Goal: Information Seeking & Learning: Learn about a topic

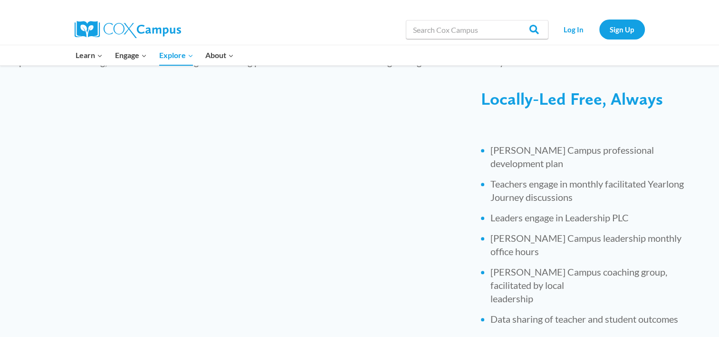
scroll to position [549, 0]
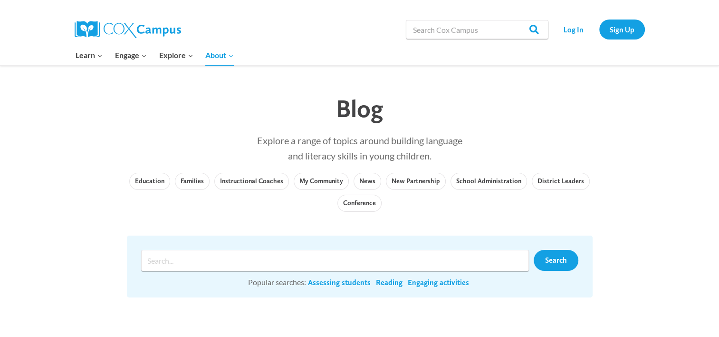
scroll to position [10, 0]
click at [155, 178] on link "Education" at bounding box center [149, 180] width 41 height 17
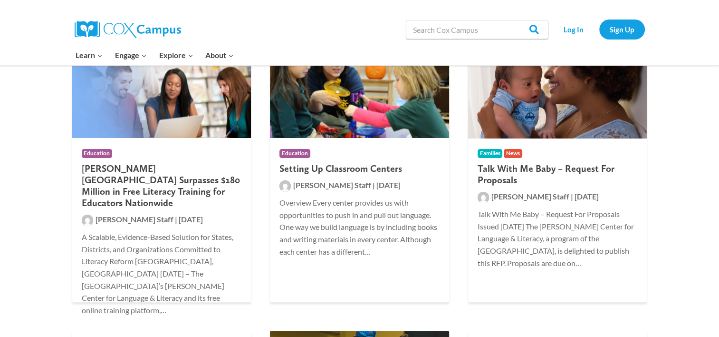
scroll to position [245, 0]
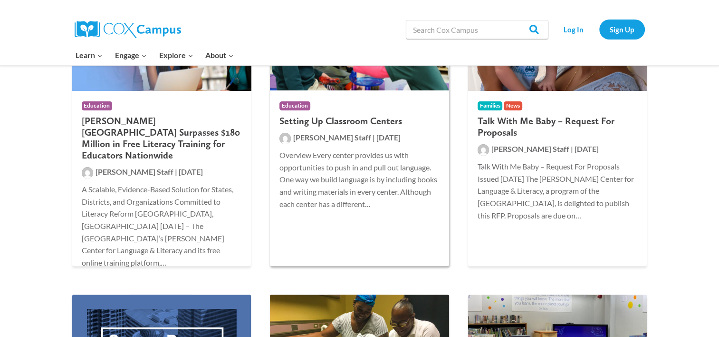
click at [338, 194] on p "Overview Every center provides us with opportunities to push in and pull out la…" at bounding box center [360, 179] width 160 height 61
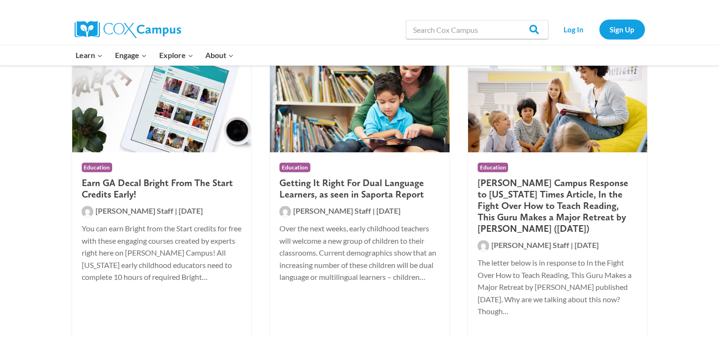
scroll to position [2676, 0]
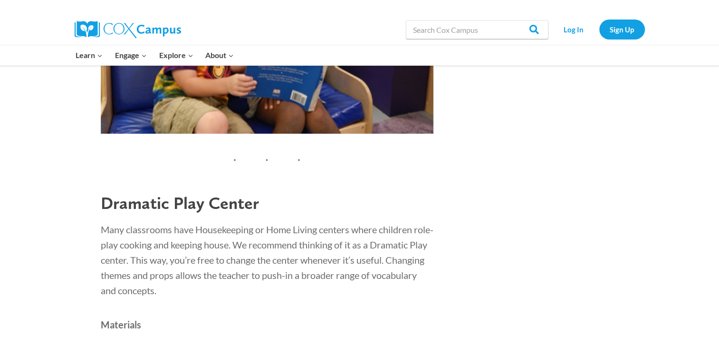
scroll to position [3046, 0]
